Goal: Check status: Check status

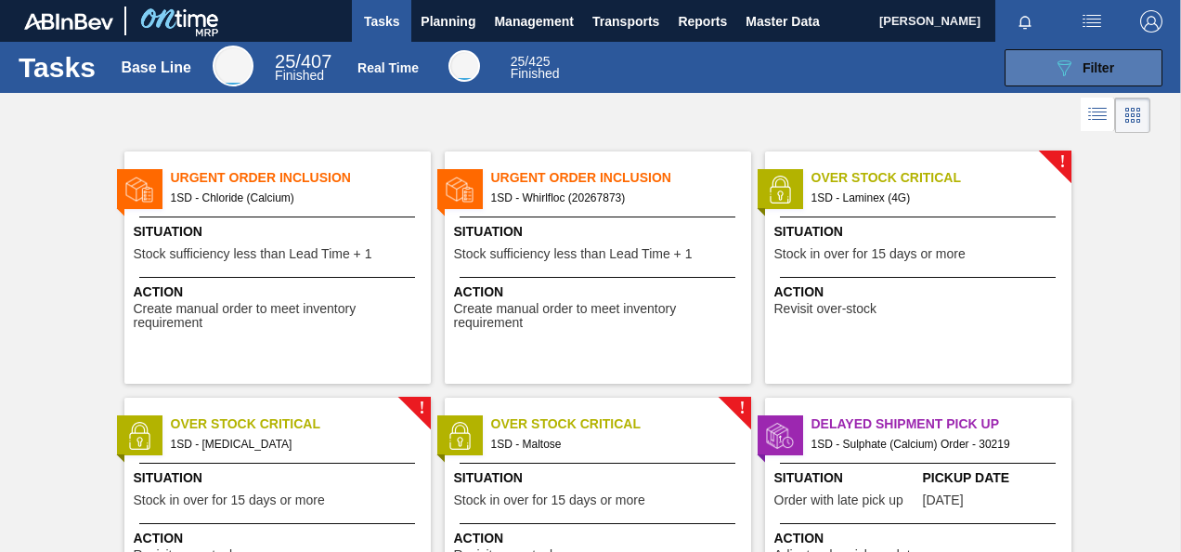
click at [1095, 58] on div "089F7B8B-B2A5-4AFE-B5C0-19BA573D28AC Filter" at bounding box center [1083, 68] width 61 height 22
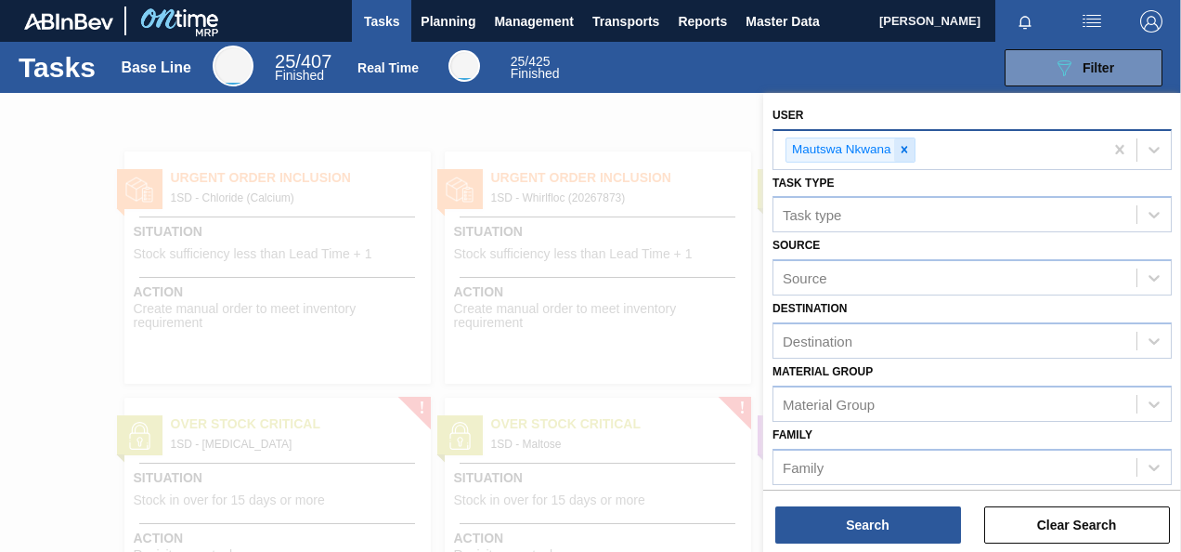
click at [907, 152] on icon at bounding box center [904, 149] width 13 height 13
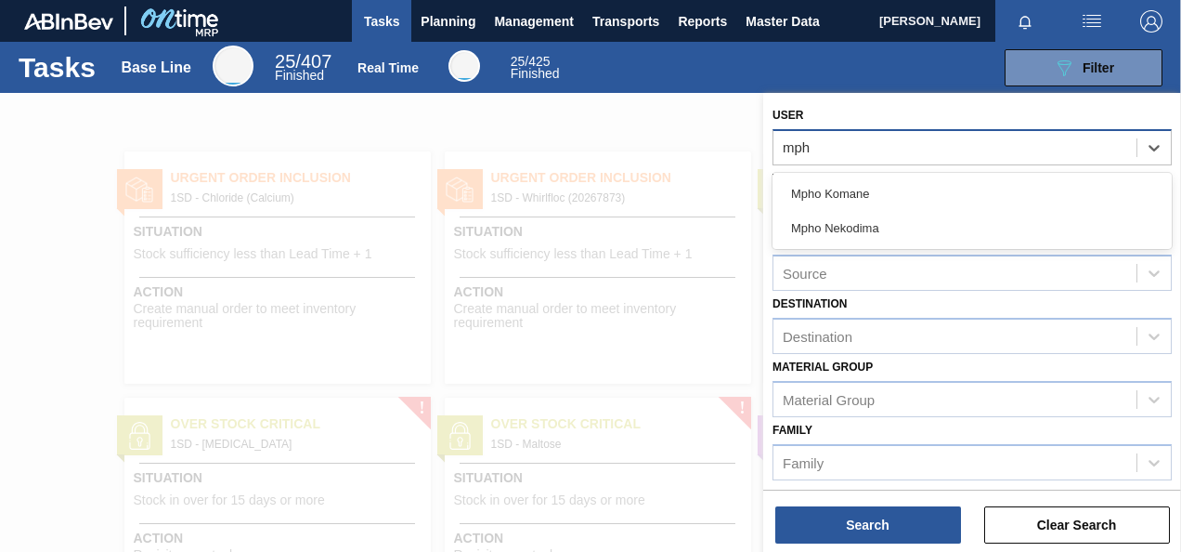
type input "mpho"
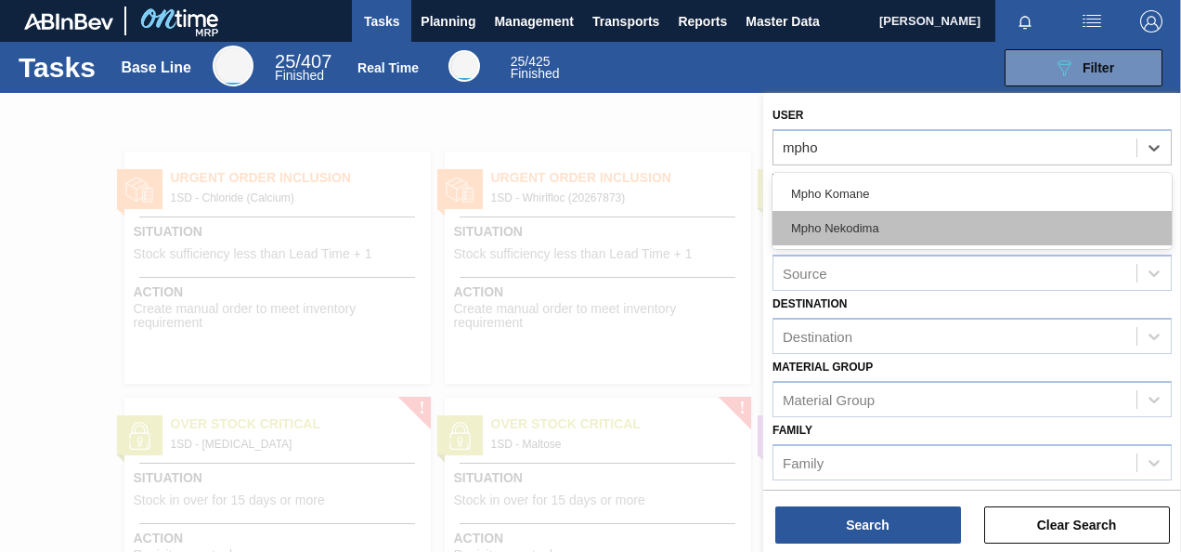
click at [829, 225] on div "Mpho Nekodima" at bounding box center [972, 228] width 399 height 34
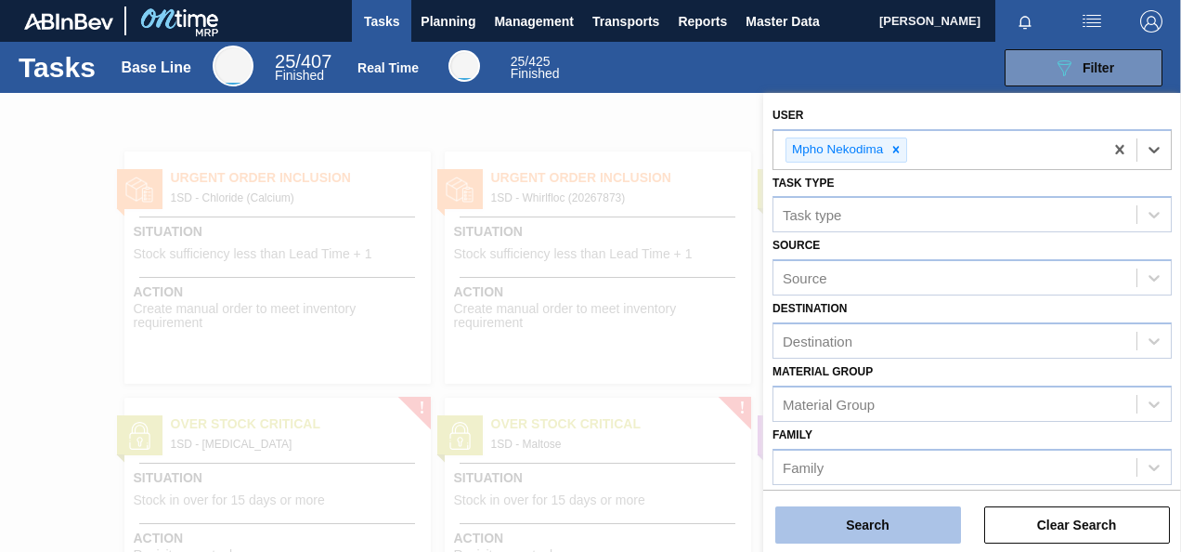
click at [881, 526] on button "Search" at bounding box center [869, 524] width 186 height 37
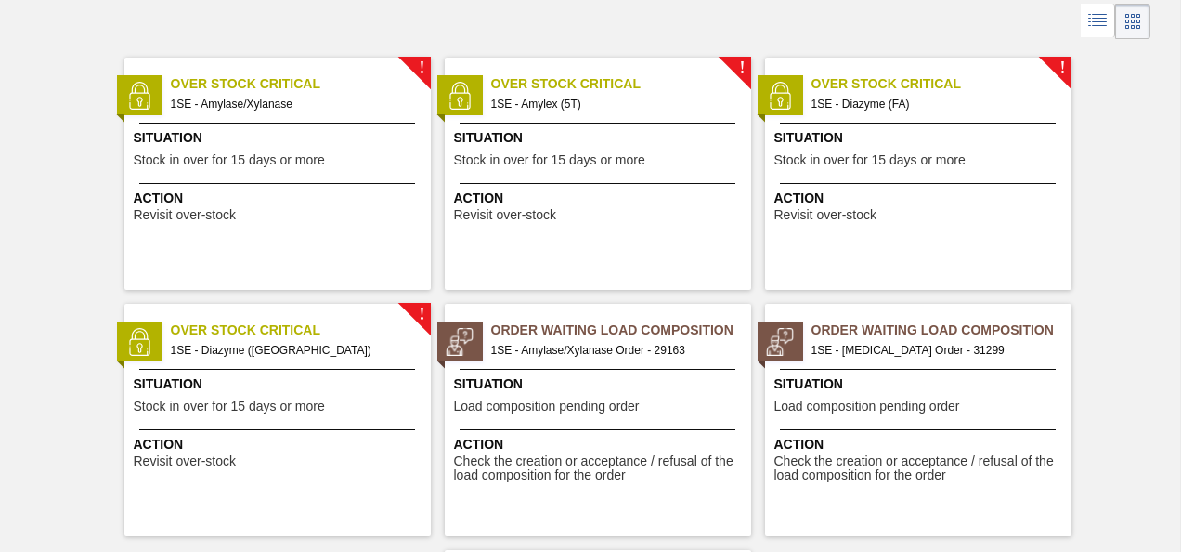
scroll to position [91, 0]
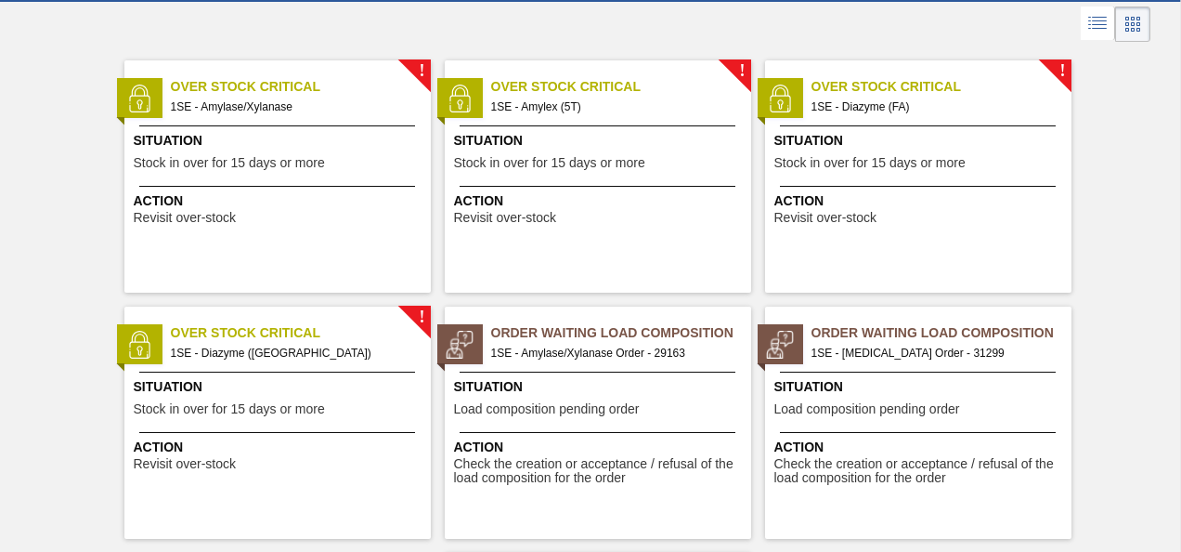
click at [883, 364] on div "Order Waiting Load Composition 1SE - [MEDICAL_DATA] Order - 31299 Situation Loa…" at bounding box center [918, 423] width 307 height 232
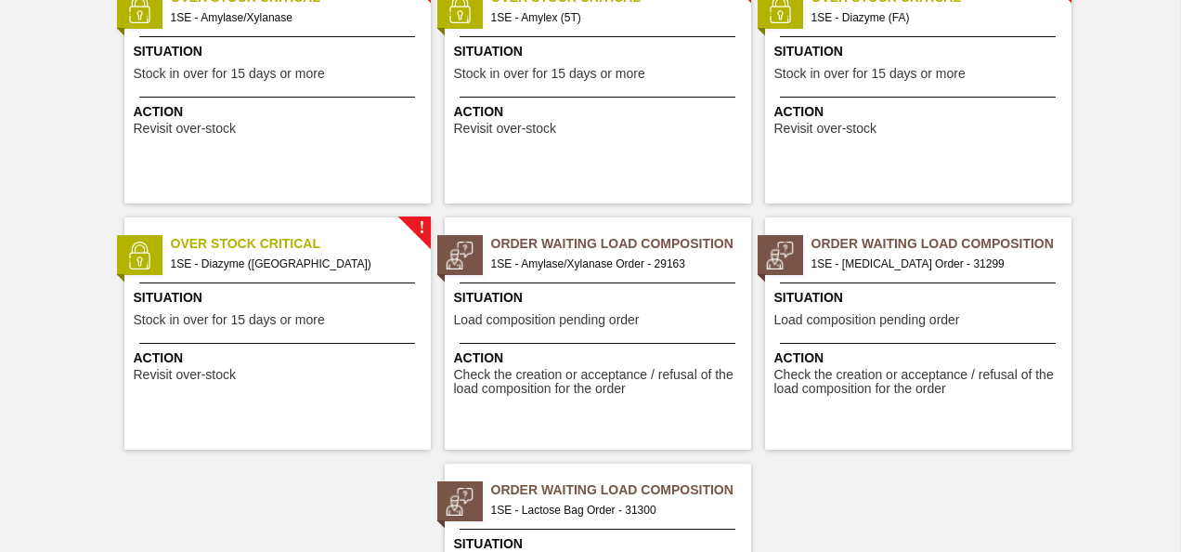
scroll to position [370, 0]
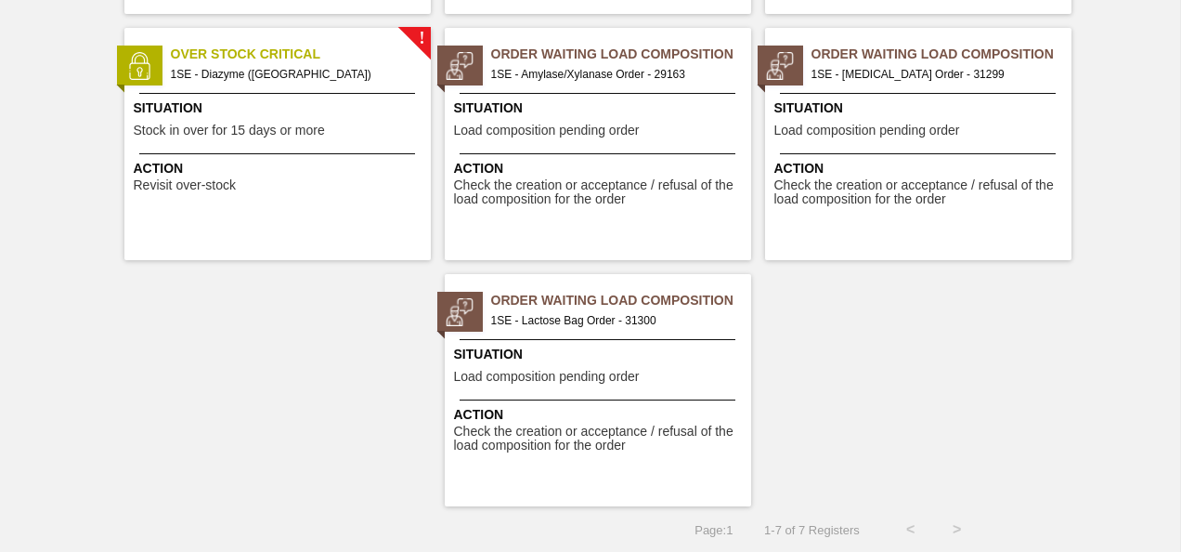
click at [546, 331] on div "Order Waiting Load Composition 1SE - Lactose Bag Order - 31300 Situation Load c…" at bounding box center [598, 390] width 307 height 232
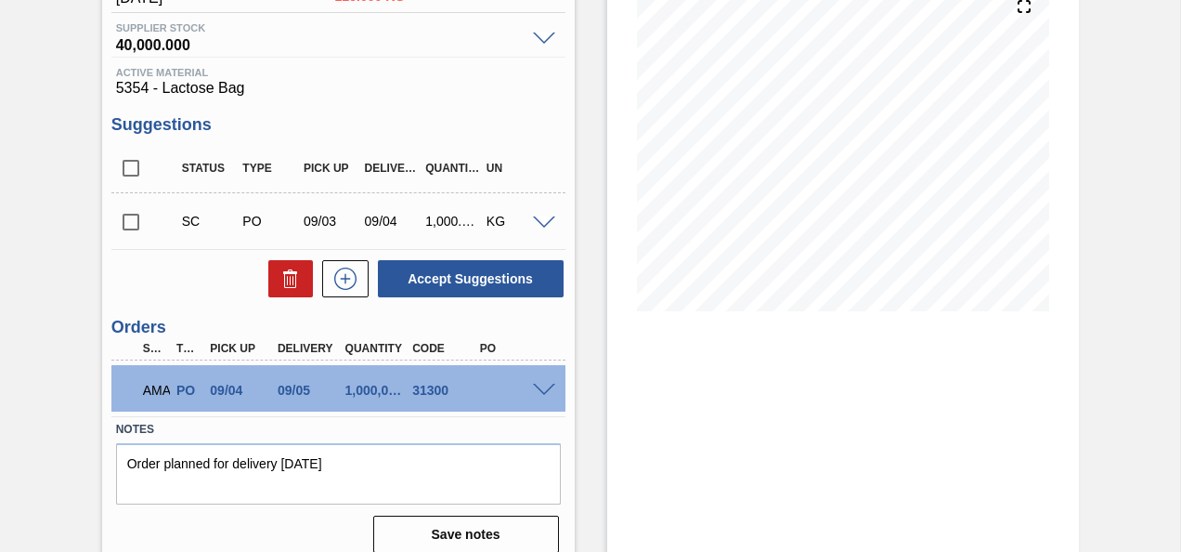
scroll to position [250, 0]
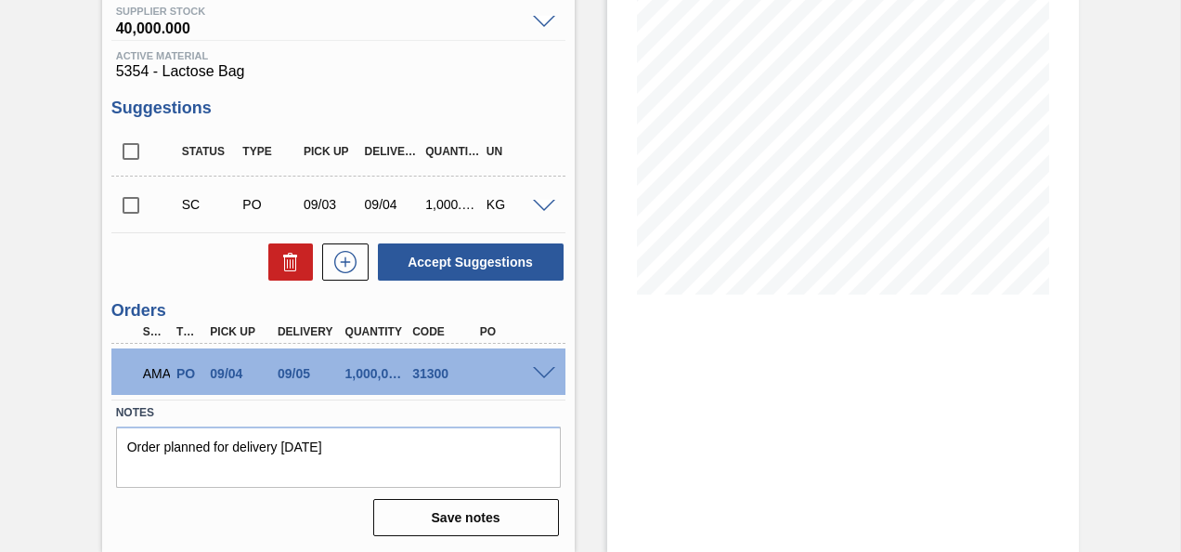
click at [544, 372] on span at bounding box center [544, 374] width 22 height 14
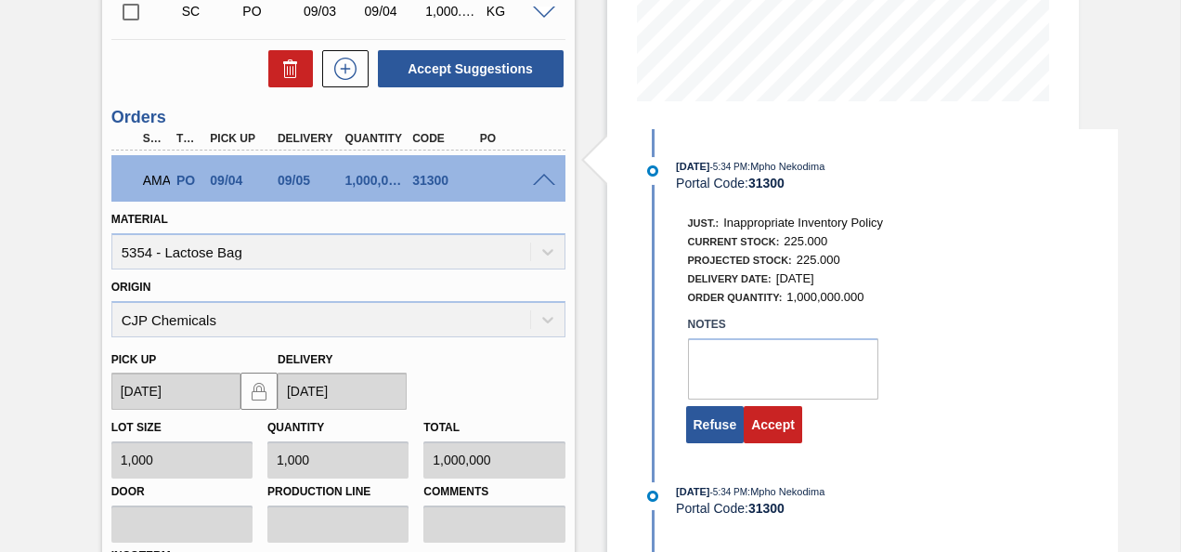
scroll to position [529, 0]
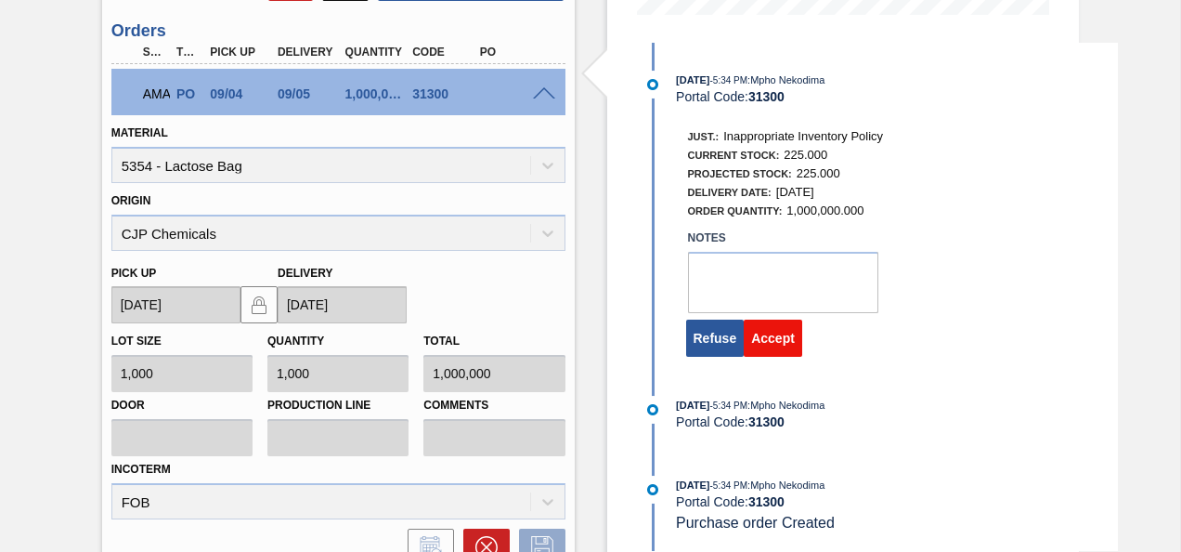
click at [766, 353] on button "Accept" at bounding box center [773, 338] width 59 height 37
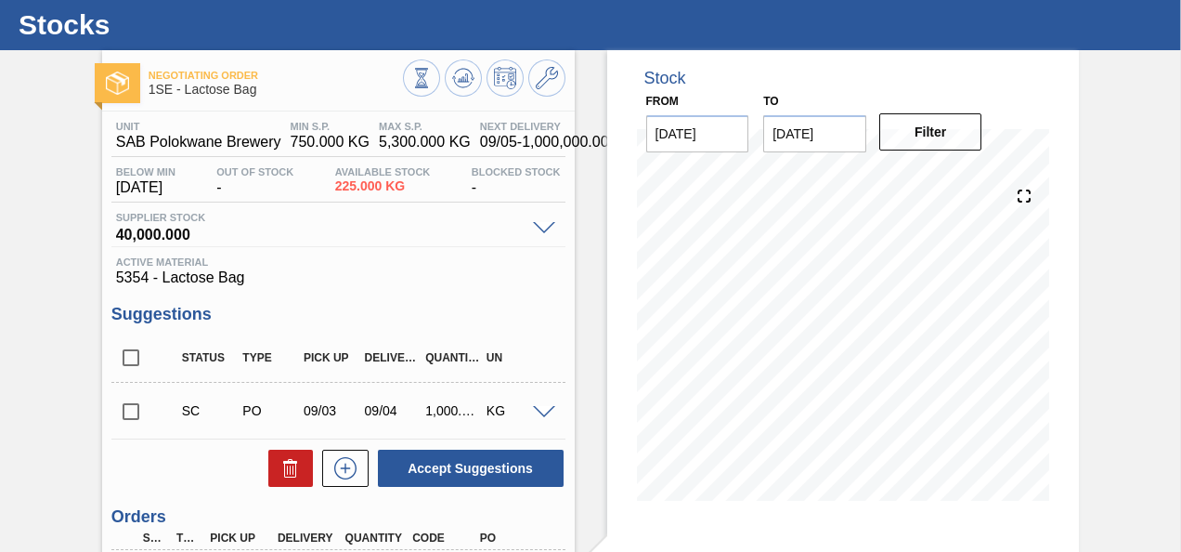
scroll to position [0, 0]
